Goal: Task Accomplishment & Management: Use online tool/utility

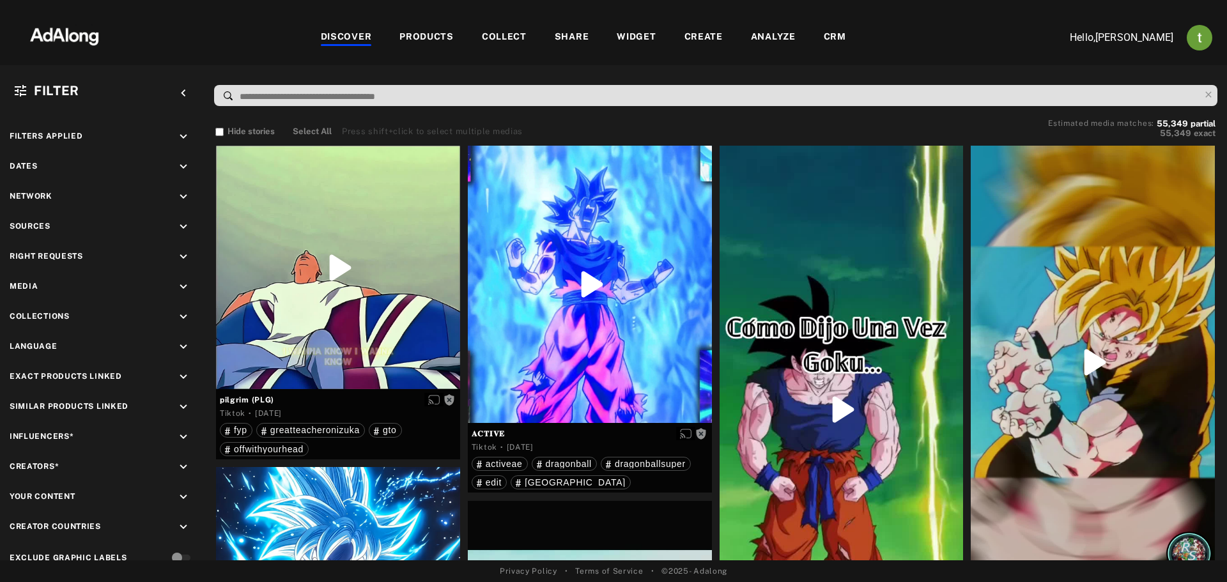
click at [827, 37] on div "CRM" at bounding box center [835, 37] width 22 height 15
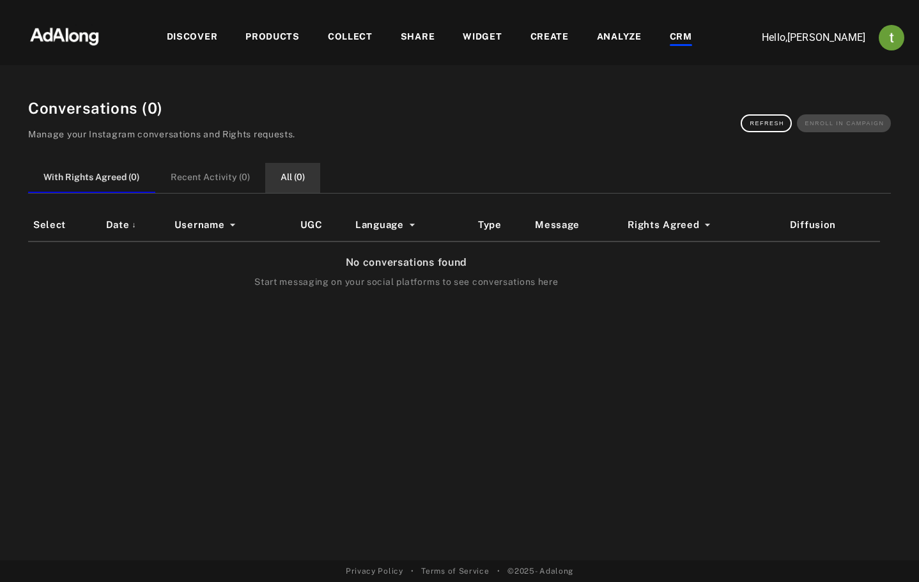
click at [290, 175] on button "All ( 0 )" at bounding box center [292, 178] width 55 height 30
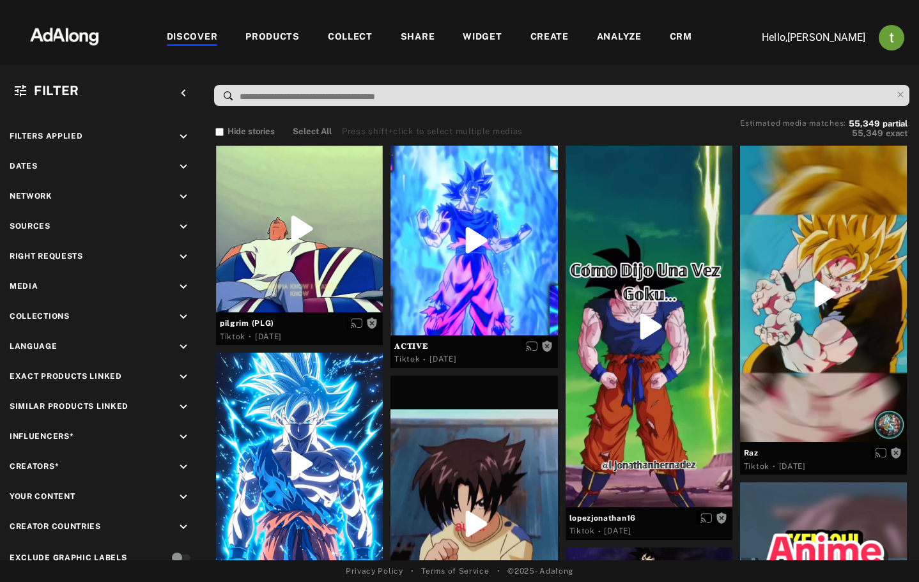
click at [678, 36] on div "CRM" at bounding box center [681, 37] width 22 height 15
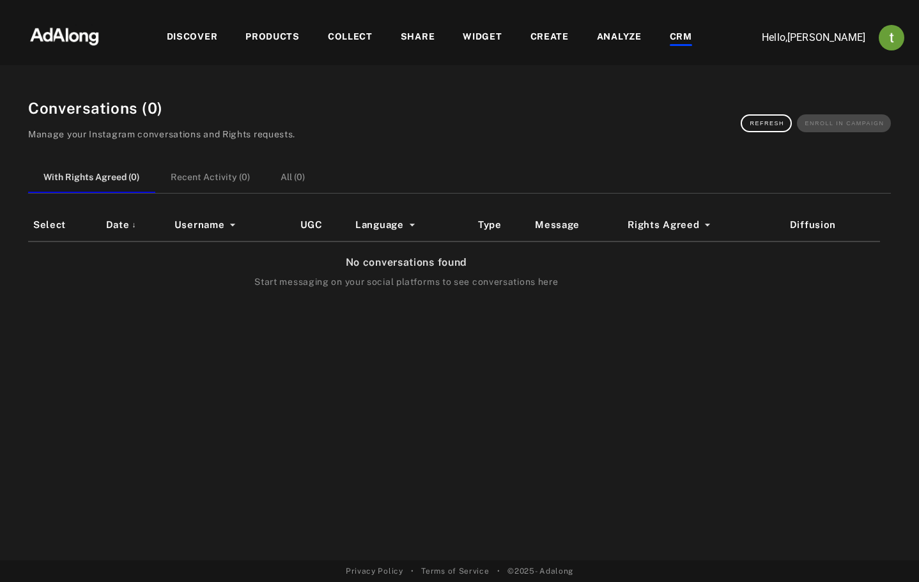
click at [325, 168] on div "With Rights Agreed ( 0 ) Recent Activity ( 0 ) All ( 0 )" at bounding box center [459, 178] width 863 height 30
click at [292, 182] on button "All ( 0 )" at bounding box center [292, 178] width 55 height 30
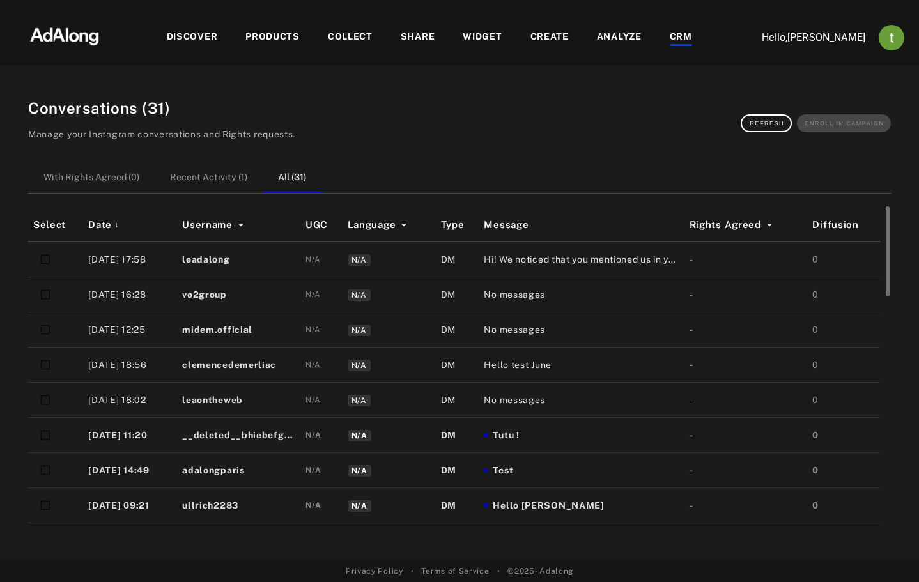
click at [560, 260] on span "Hi! We noticed that you mentioned us in your story. We would love to share it o…" at bounding box center [581, 259] width 195 height 13
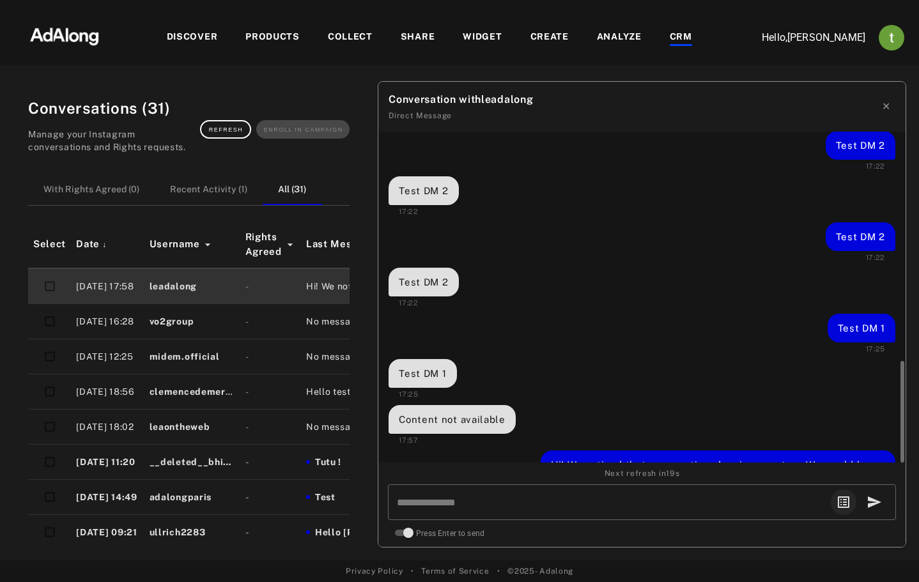
scroll to position [1224, 0]
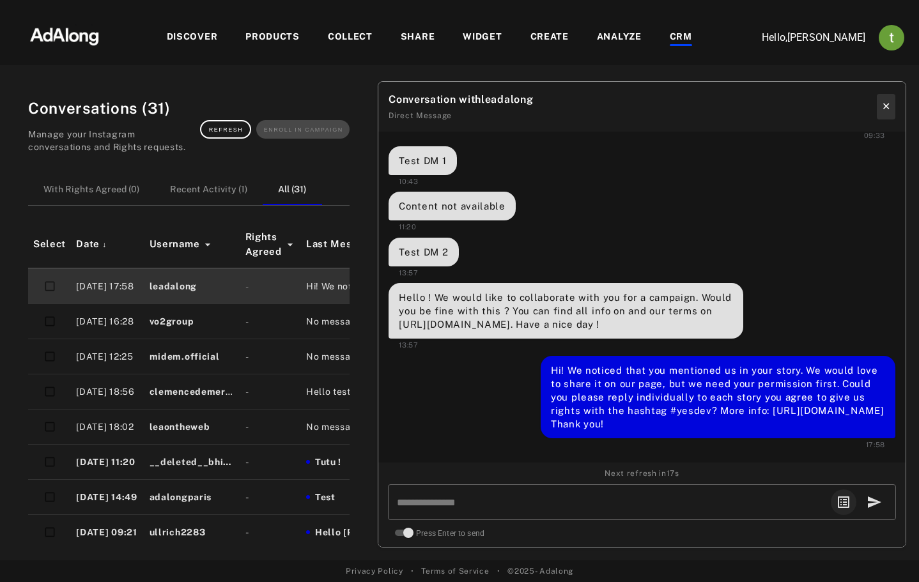
click at [887, 107] on button "✕" at bounding box center [886, 107] width 19 height 26
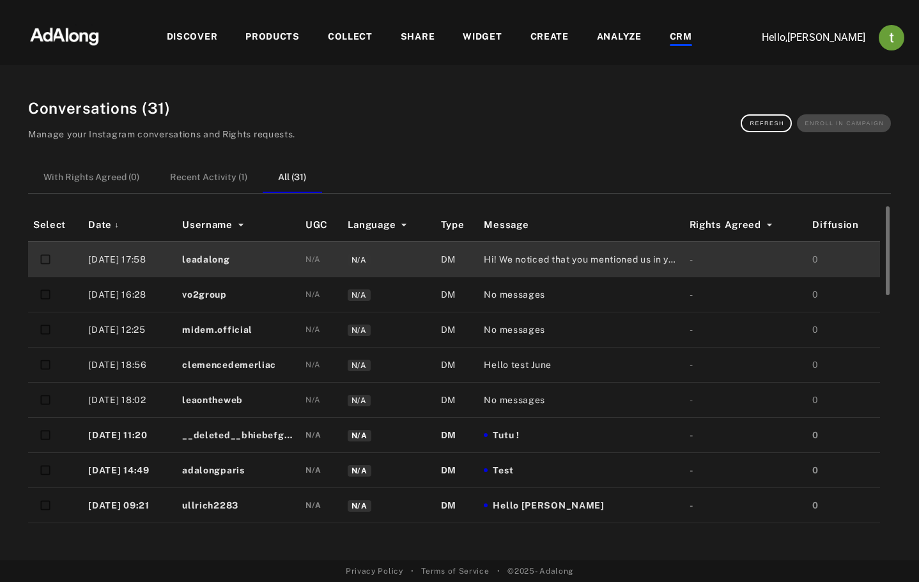
click at [535, 298] on span "No messages" at bounding box center [514, 294] width 61 height 13
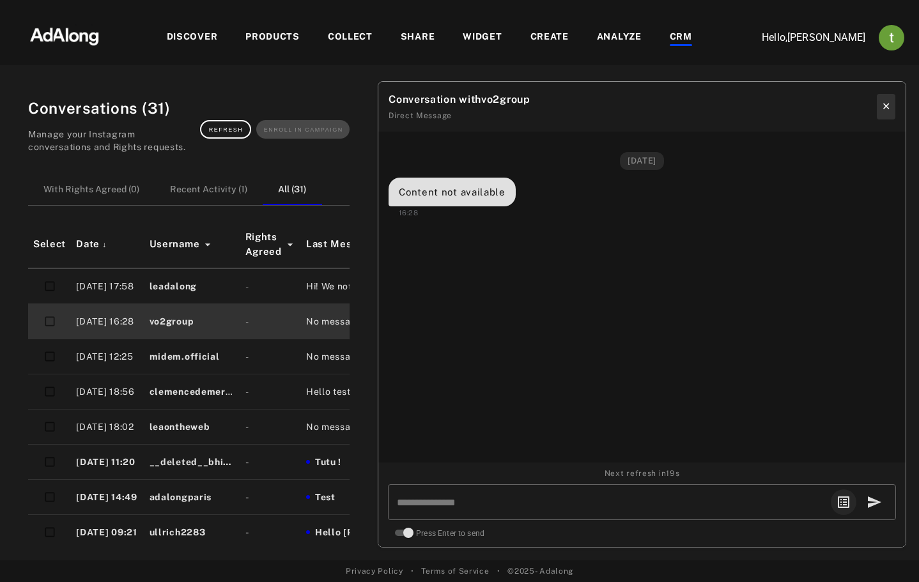
click at [889, 109] on button "✕" at bounding box center [886, 107] width 19 height 26
